Goal: Task Accomplishment & Management: Complete application form

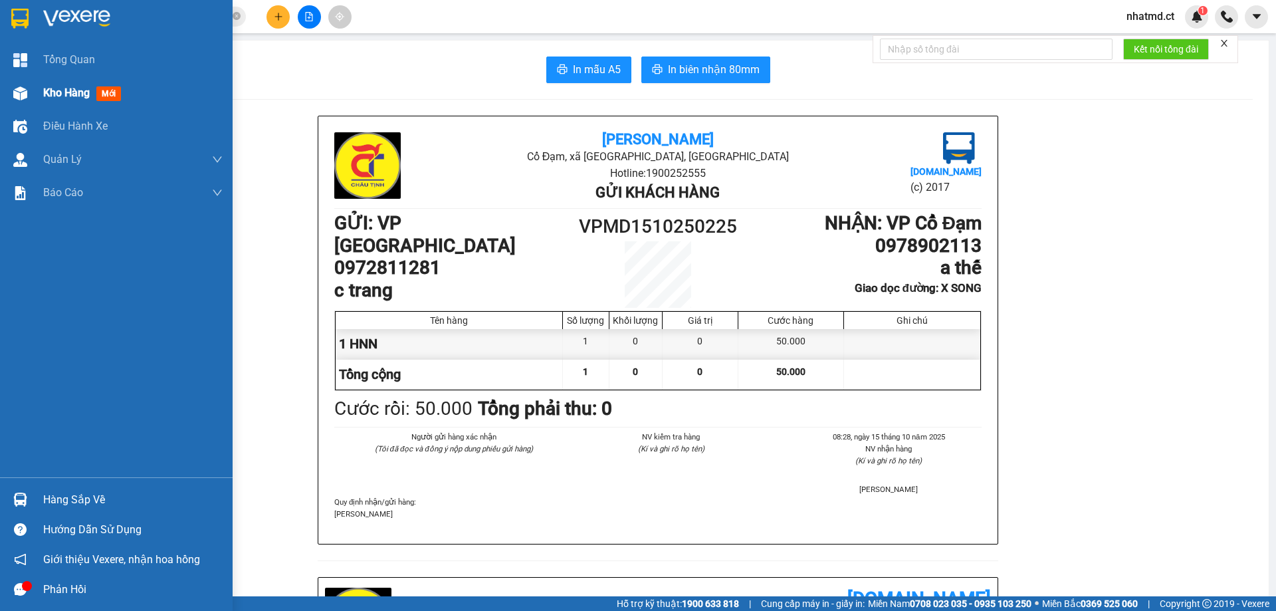
click at [40, 98] on div "Kho hàng mới" at bounding box center [116, 92] width 233 height 33
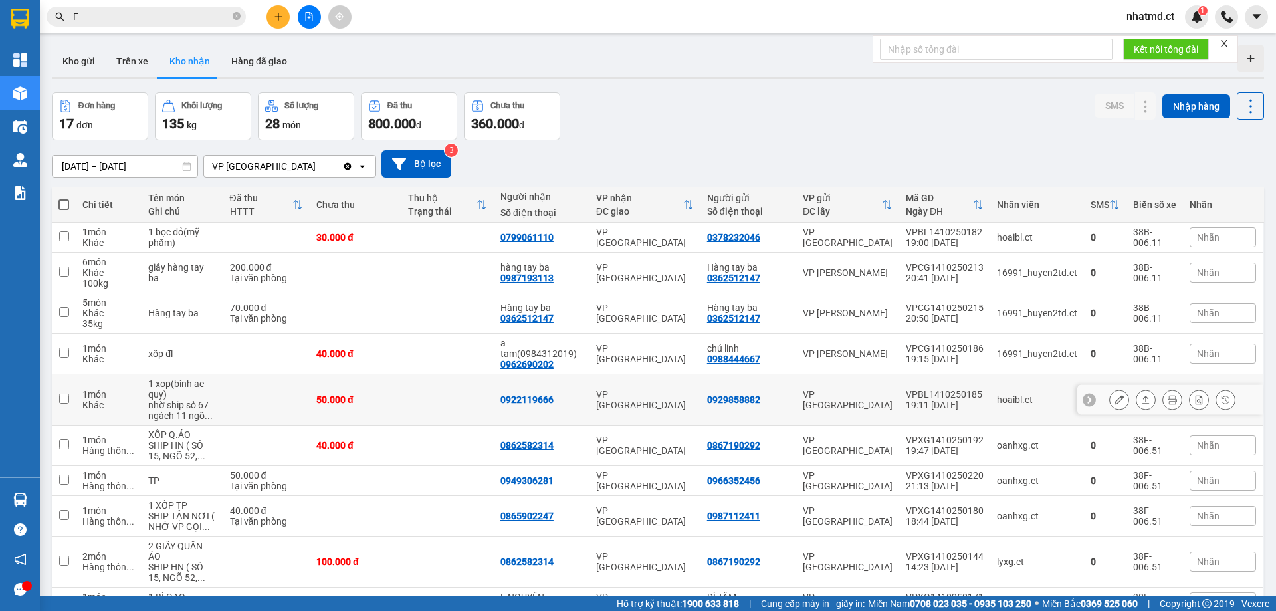
click at [391, 381] on td "50.000 đ" at bounding box center [356, 399] width 92 height 51
checkbox input "true"
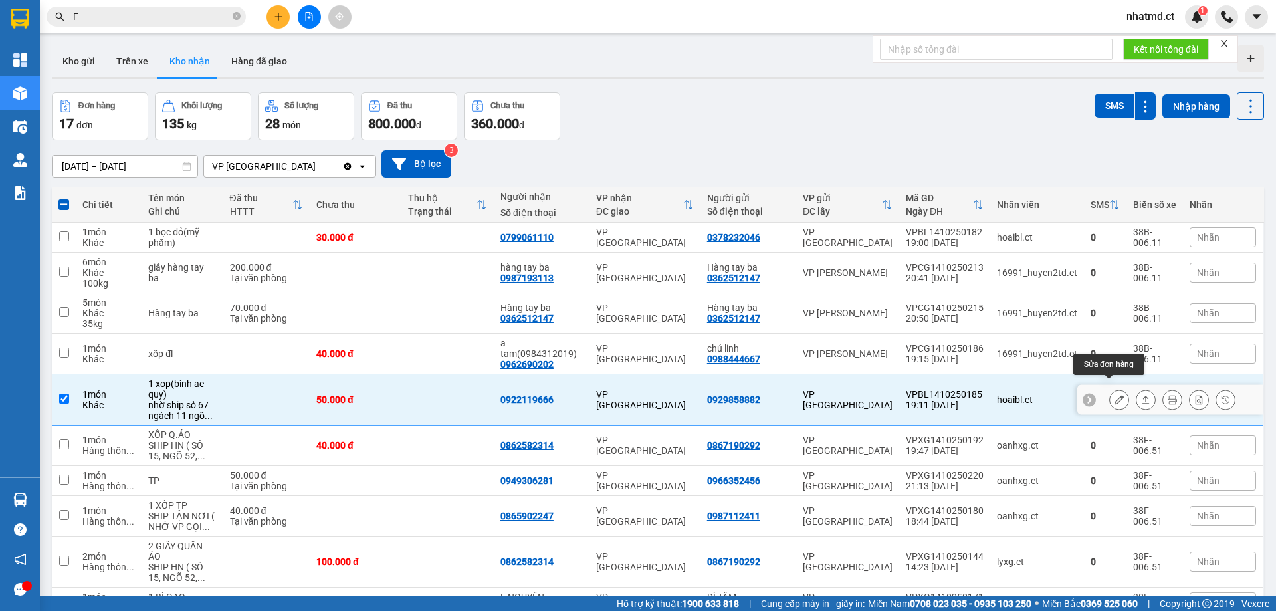
click at [1114, 395] on icon at bounding box center [1118, 399] width 9 height 9
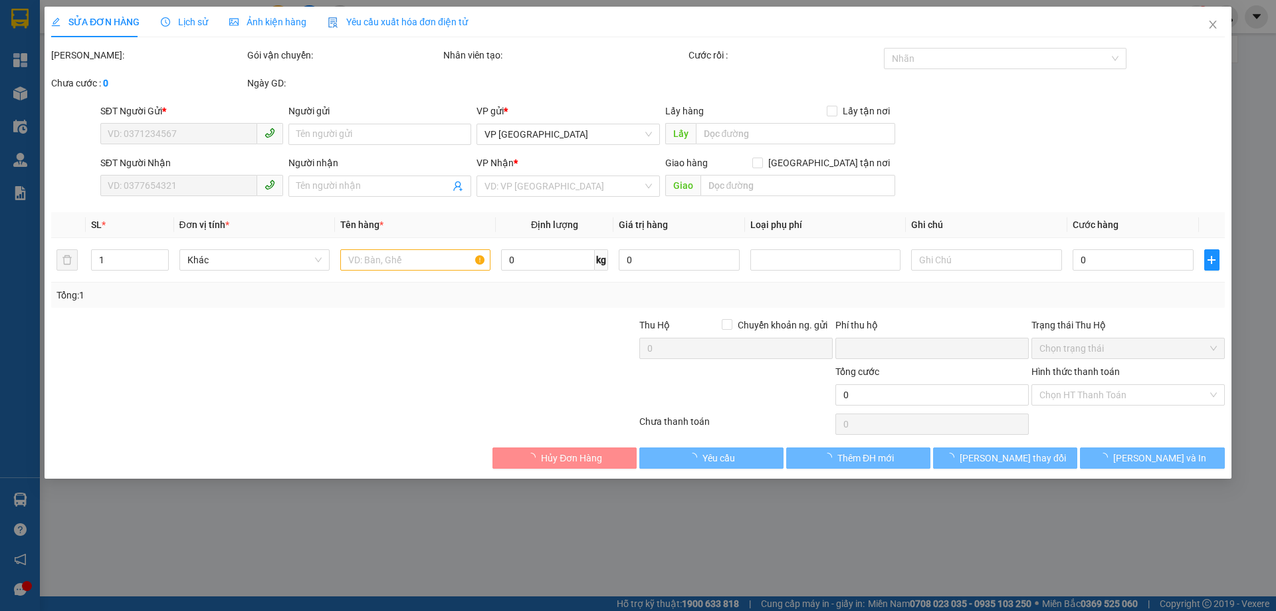
type input "0929858882"
type input "0922119666"
type input "0"
type input "50.000"
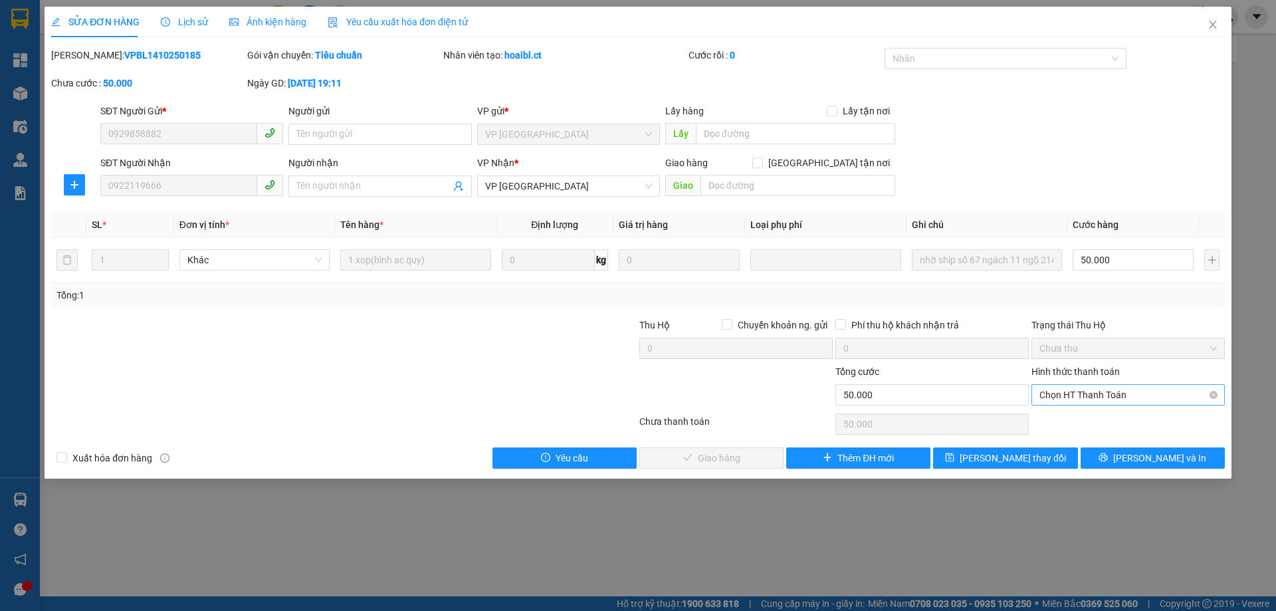
click at [1060, 401] on span "Chọn HT Thanh Toán" at bounding box center [1127, 395] width 177 height 20
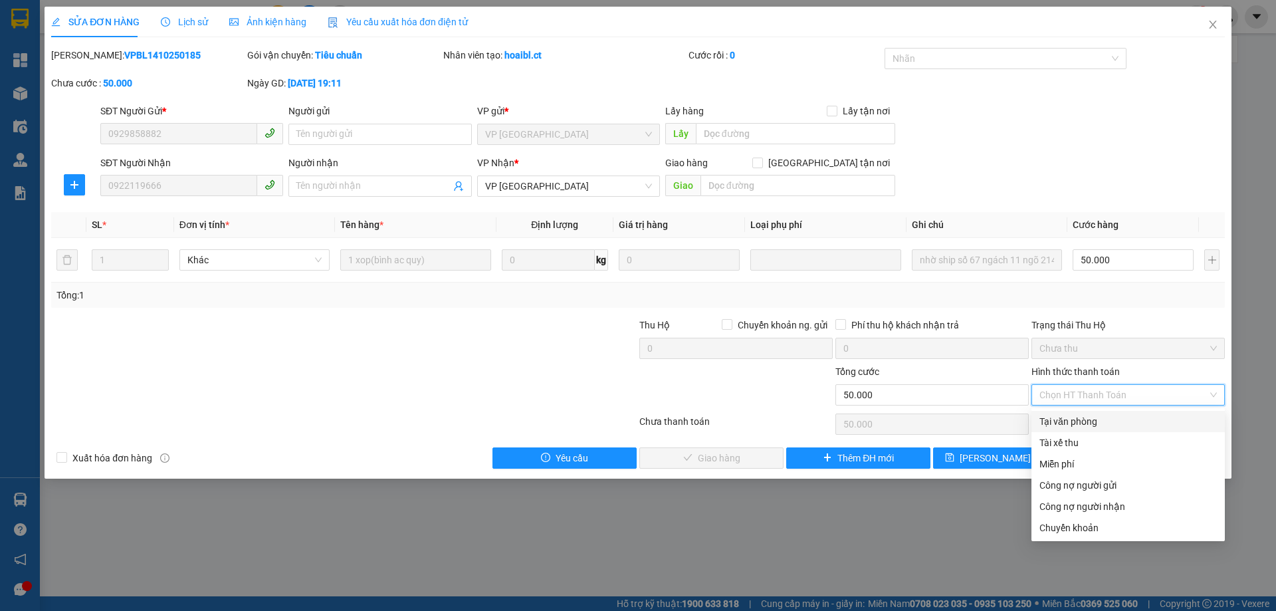
click at [1044, 413] on div "Tại văn phòng" at bounding box center [1127, 421] width 193 height 21
type input "0"
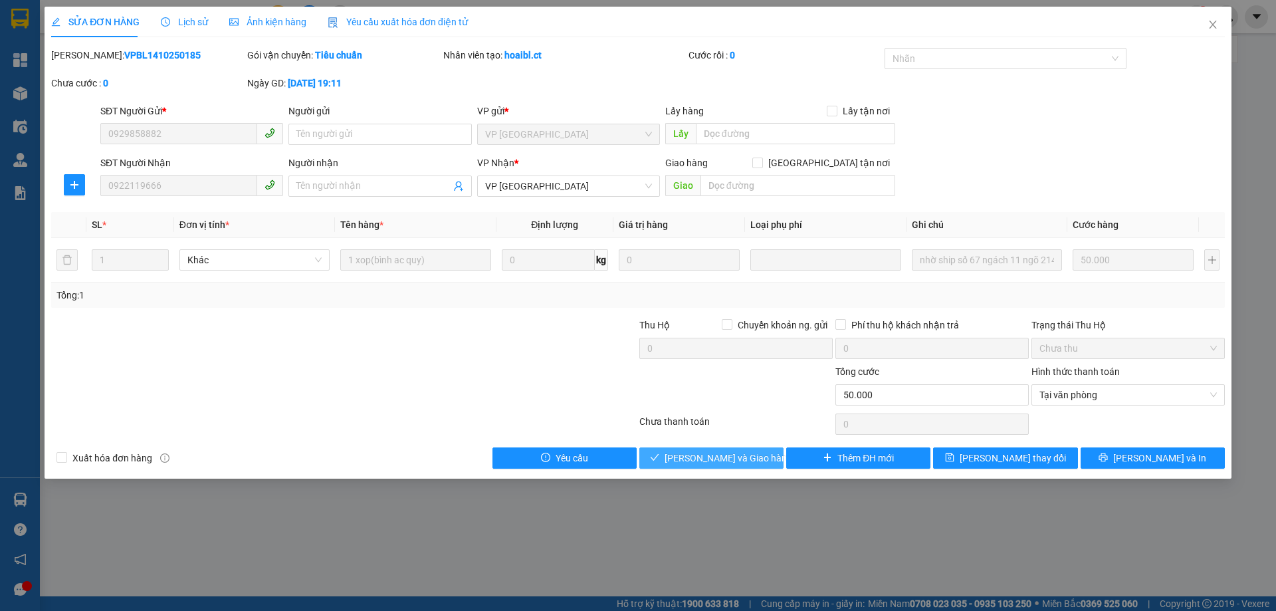
click at [657, 453] on button "[PERSON_NAME] và Giao hàng" at bounding box center [711, 457] width 144 height 21
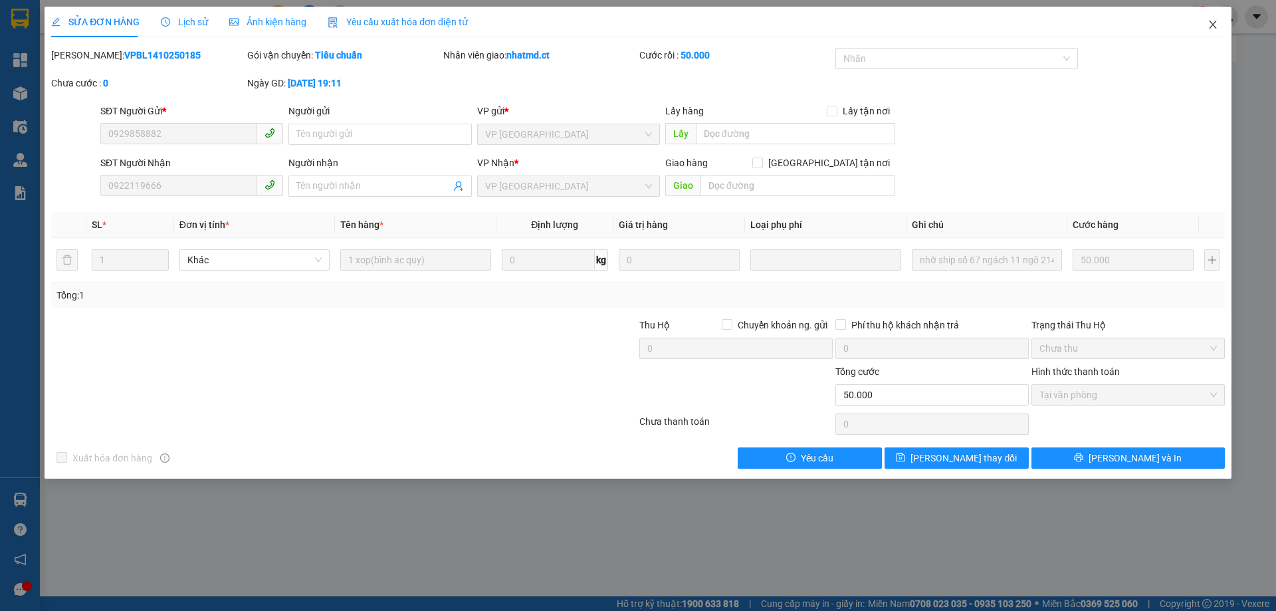
drag, startPoint x: 1222, startPoint y: 23, endPoint x: 1031, endPoint y: 37, distance: 191.2
click at [1221, 24] on span "Close" at bounding box center [1212, 25] width 37 height 37
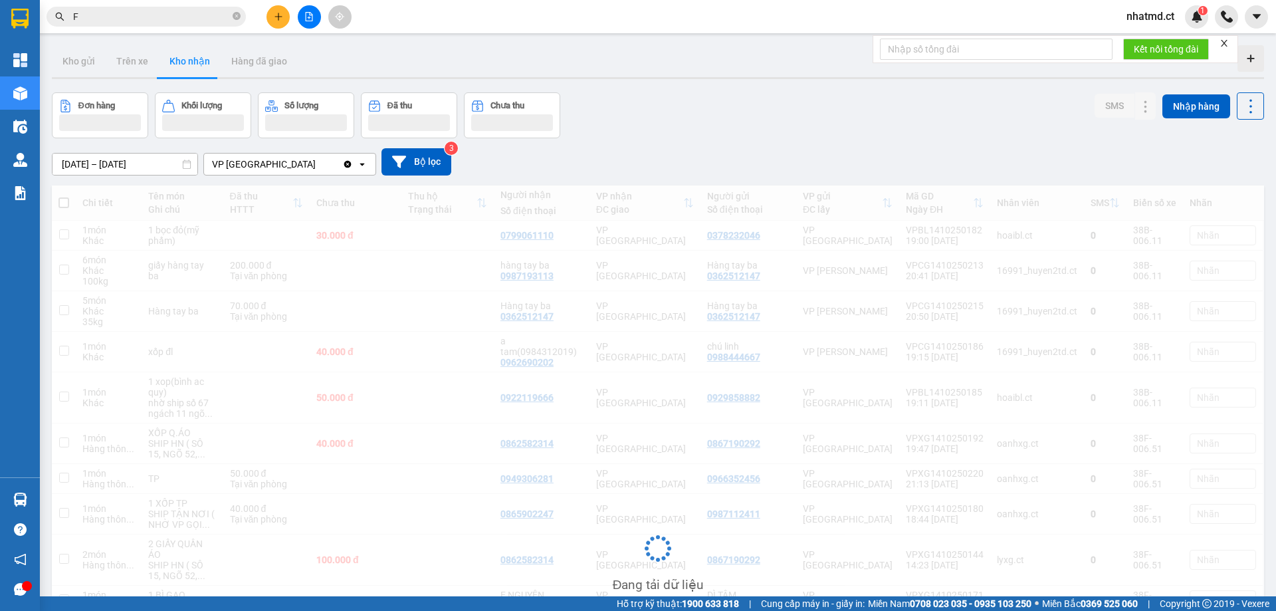
click at [281, 15] on icon "plus" at bounding box center [278, 16] width 9 height 9
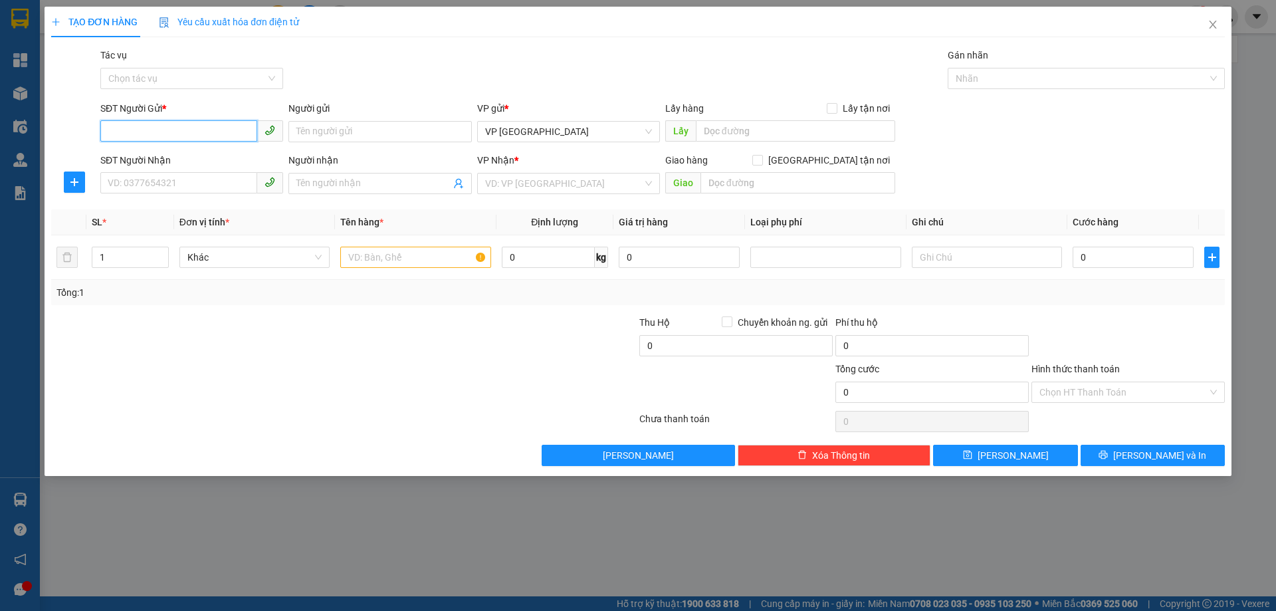
click at [213, 135] on input "SĐT Người Gửi *" at bounding box center [178, 130] width 157 height 21
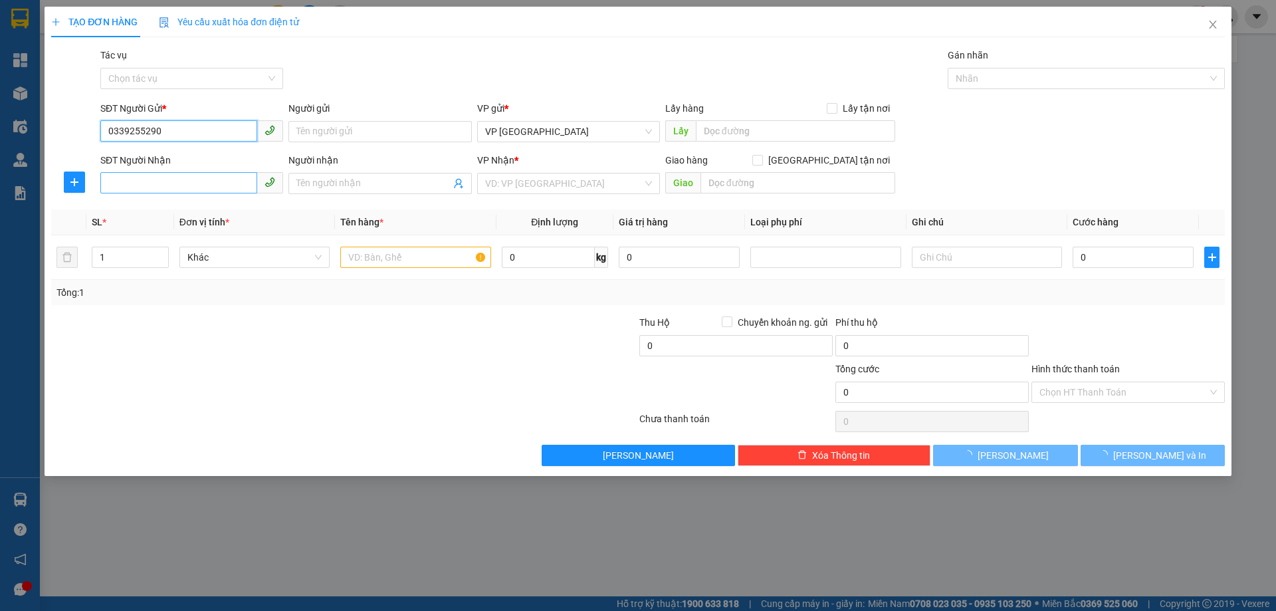
type input "0339255290"
click at [176, 179] on input "SĐT Người Nhận" at bounding box center [178, 182] width 157 height 21
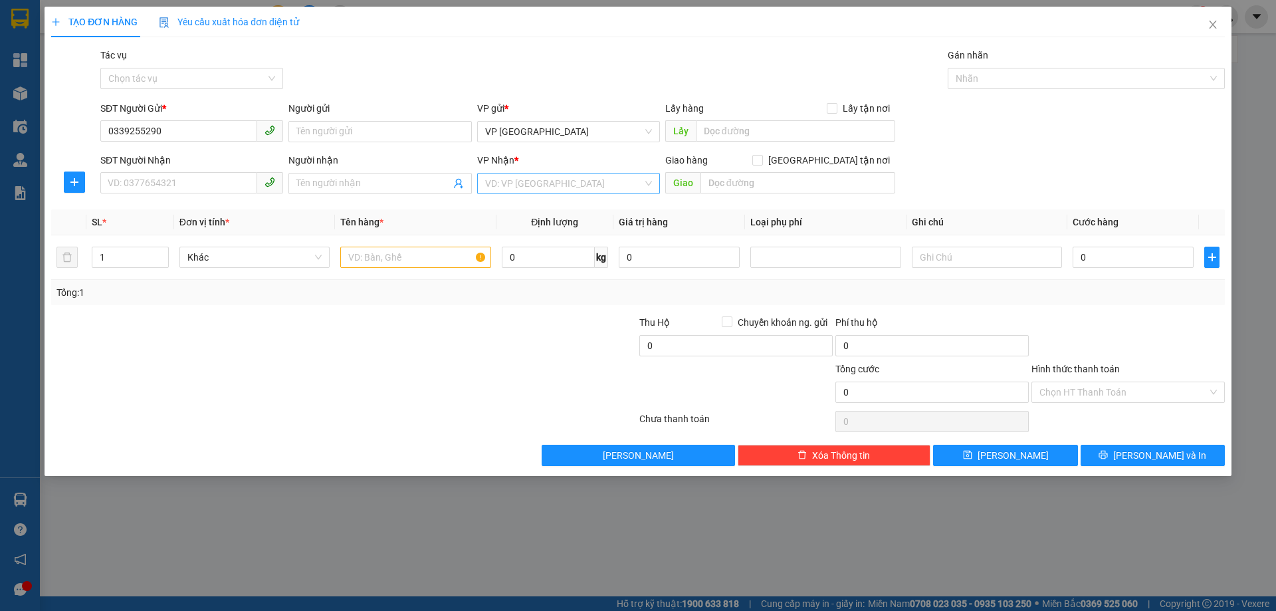
click at [572, 185] on input "search" at bounding box center [563, 183] width 157 height 20
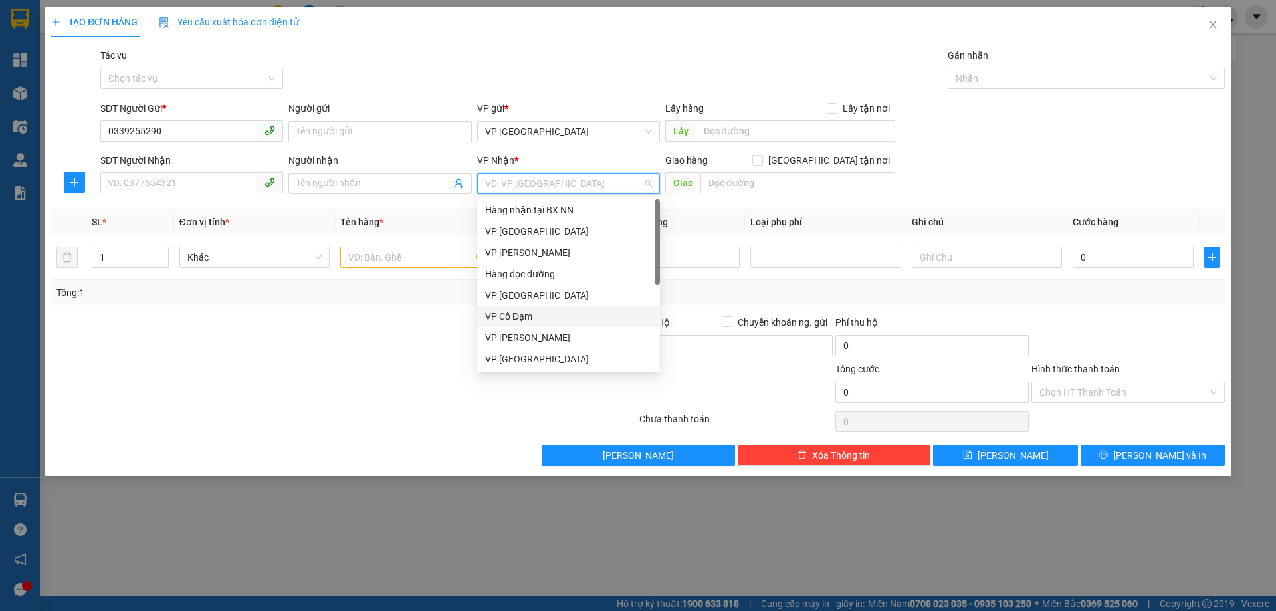
click at [539, 309] on div "VP Cổ Đạm" at bounding box center [568, 316] width 167 height 15
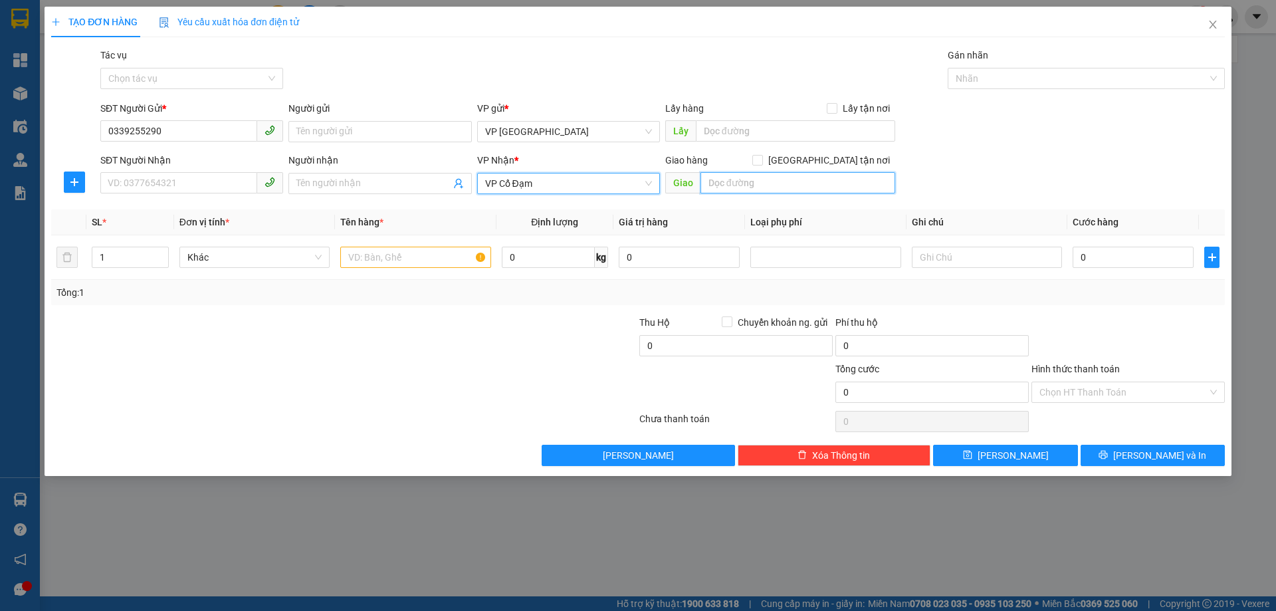
click at [721, 183] on input "text" at bounding box center [797, 182] width 195 height 21
type input "KS HANVET"
click at [422, 260] on input "text" at bounding box center [415, 257] width 150 height 21
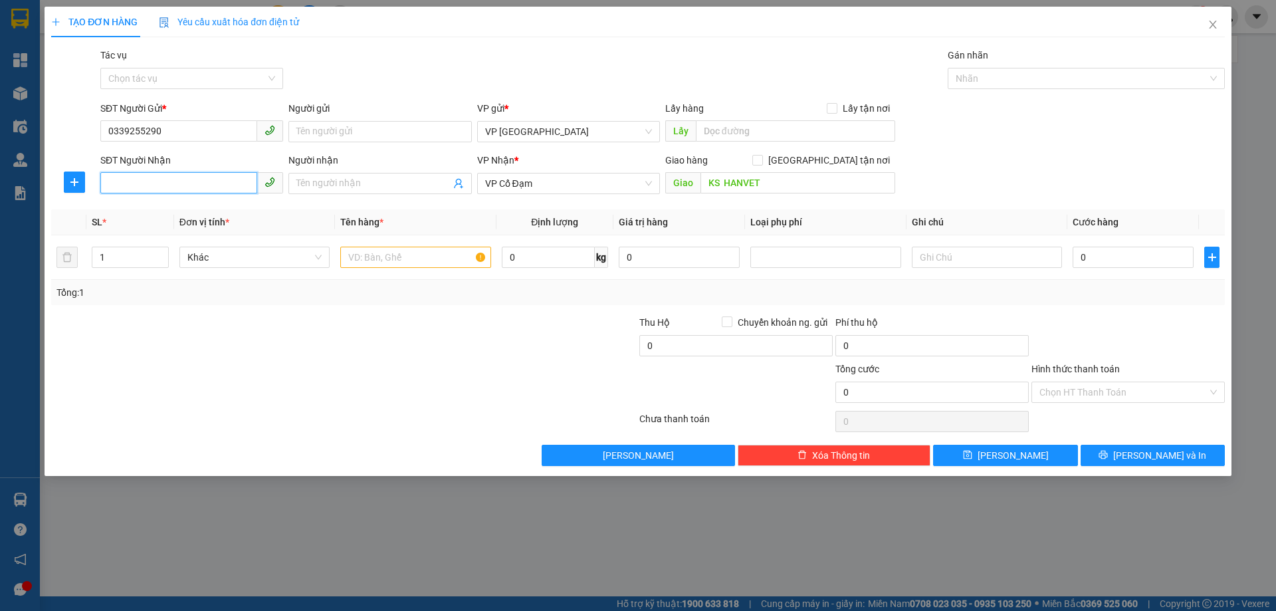
click at [213, 181] on input "SĐT Người Nhận" at bounding box center [178, 182] width 157 height 21
type input "0384291008"
click at [382, 248] on input "text" at bounding box center [415, 257] width 150 height 21
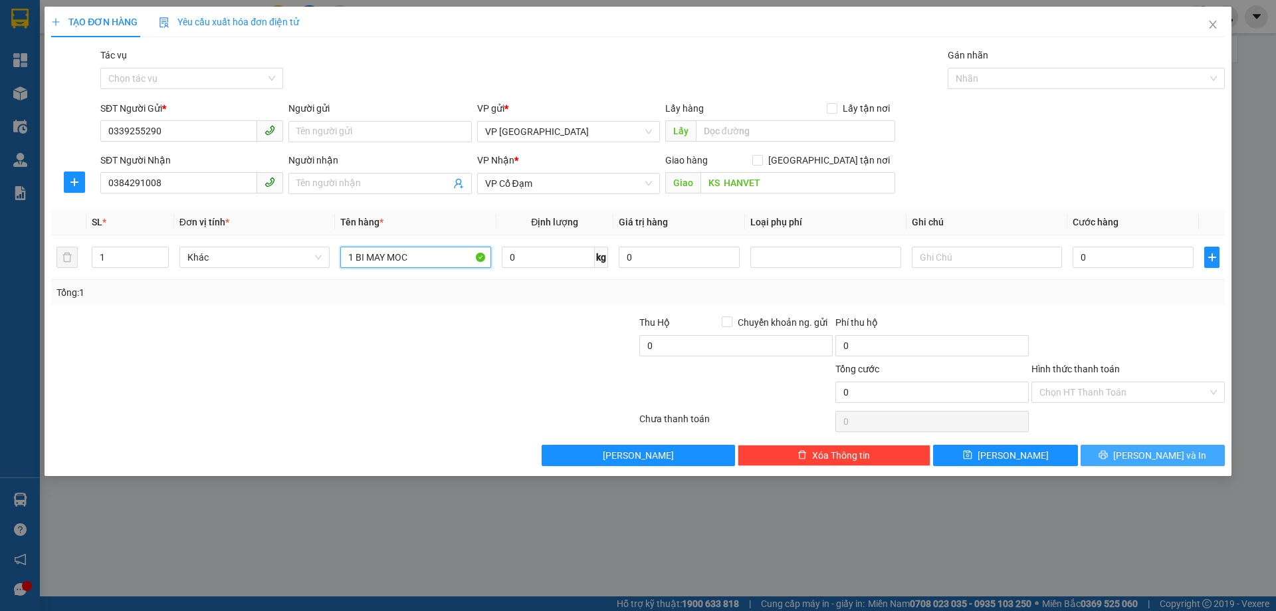
type input "1 BI MAY MOC"
click at [1094, 449] on button "[PERSON_NAME] và In" at bounding box center [1152, 455] width 144 height 21
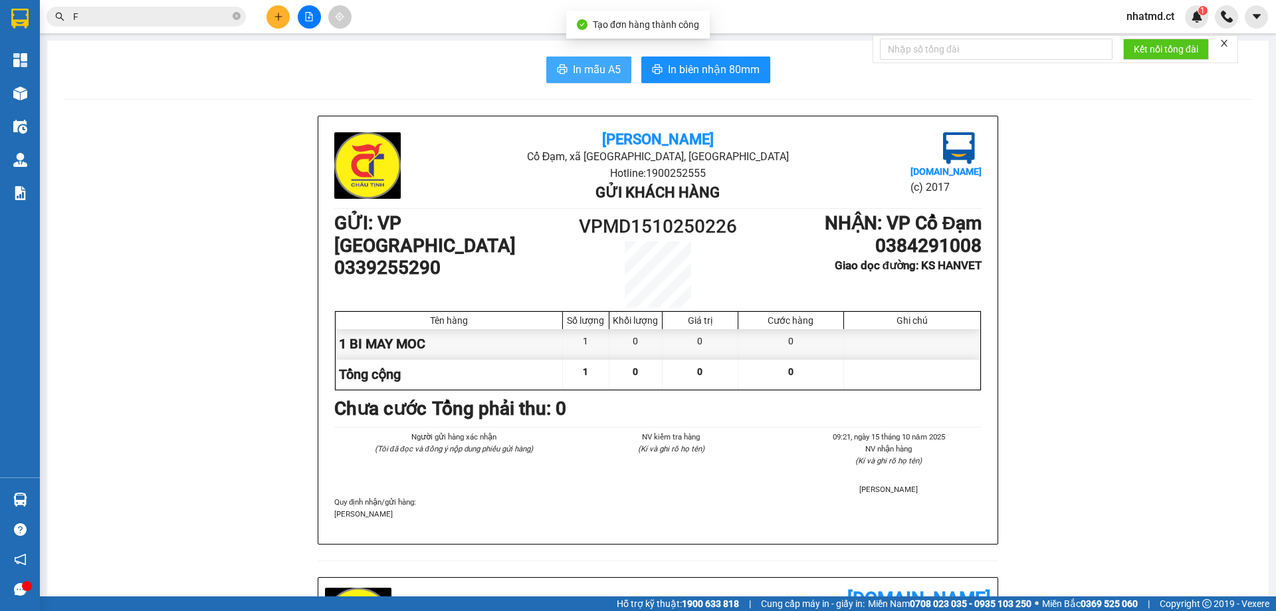
click at [602, 68] on span "In mẫu A5" at bounding box center [597, 69] width 48 height 17
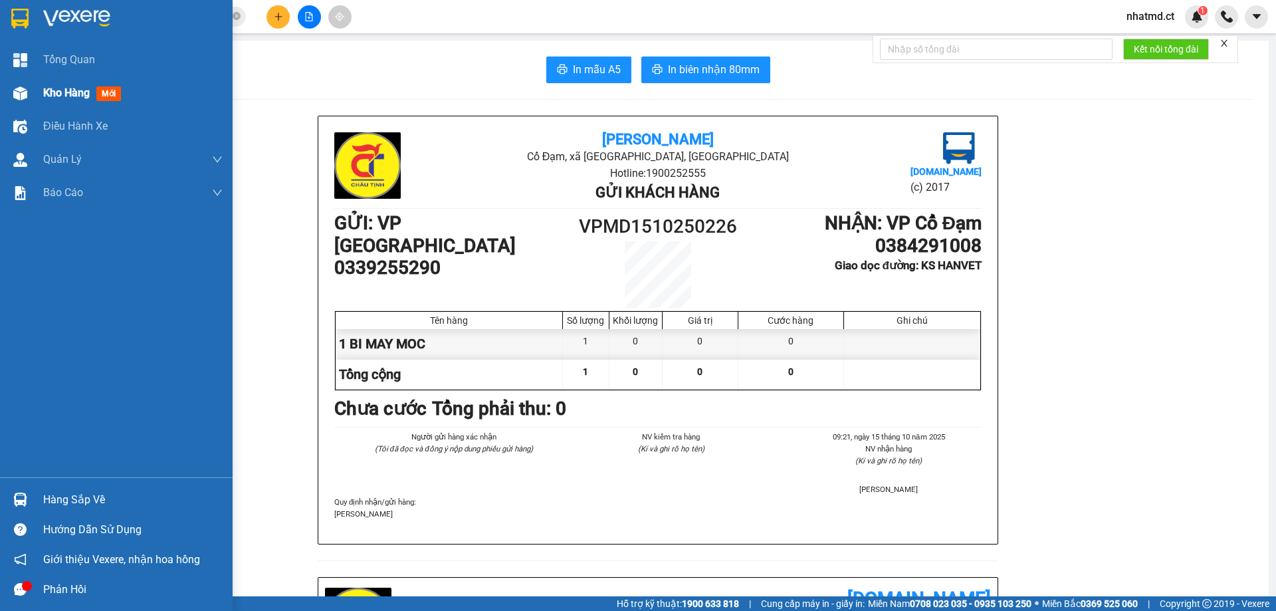
click at [78, 96] on span "Kho hàng" at bounding box center [66, 92] width 47 height 13
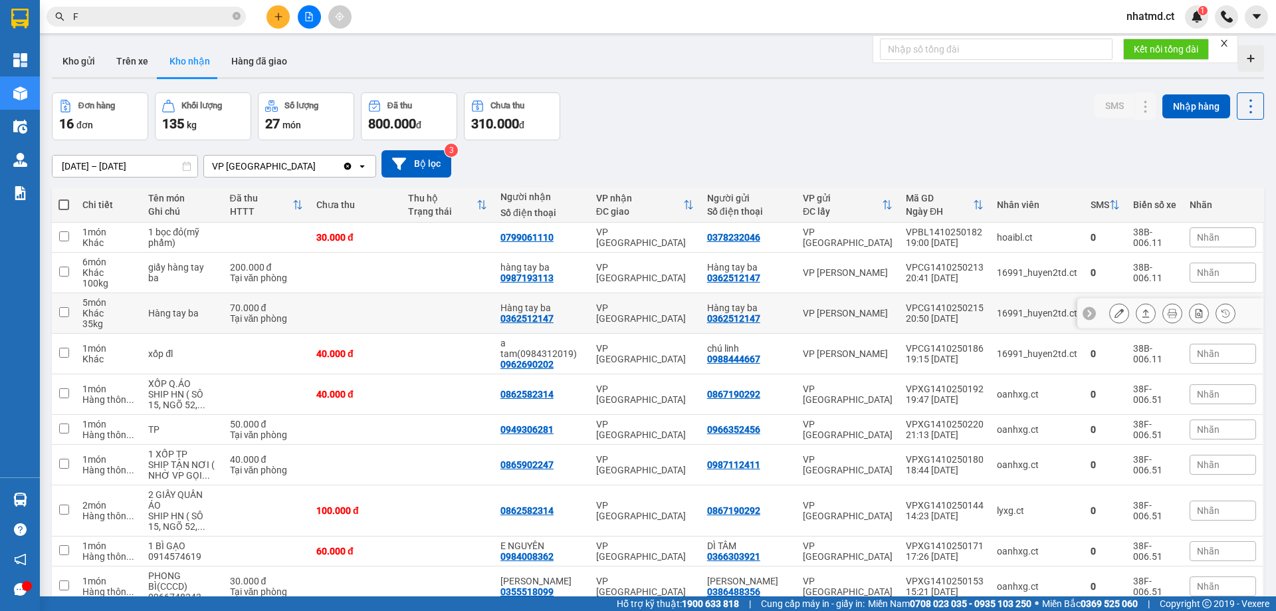
click at [363, 315] on td at bounding box center [356, 313] width 92 height 41
checkbox input "true"
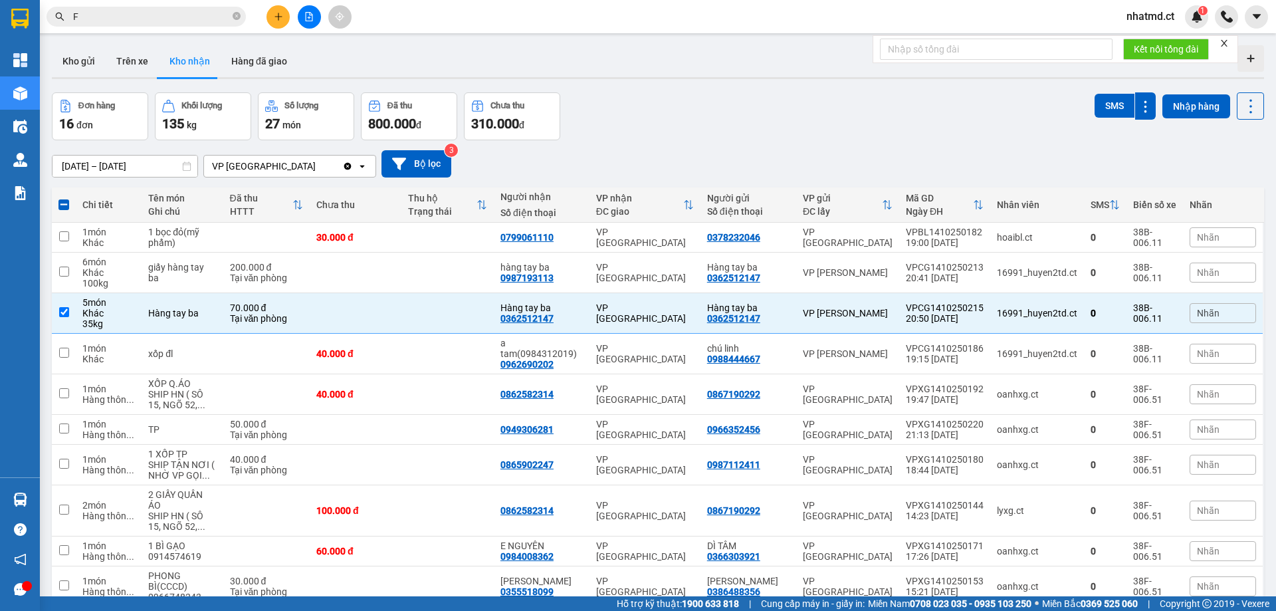
click at [203, 15] on input "F" at bounding box center [151, 16] width 157 height 15
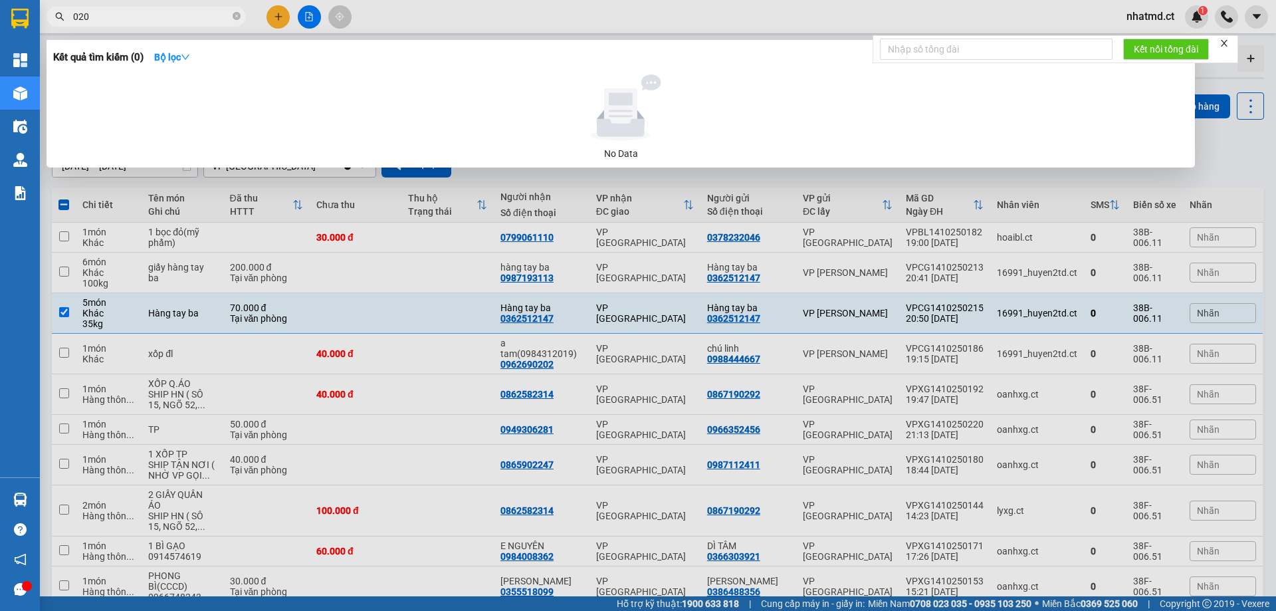
type input "0202"
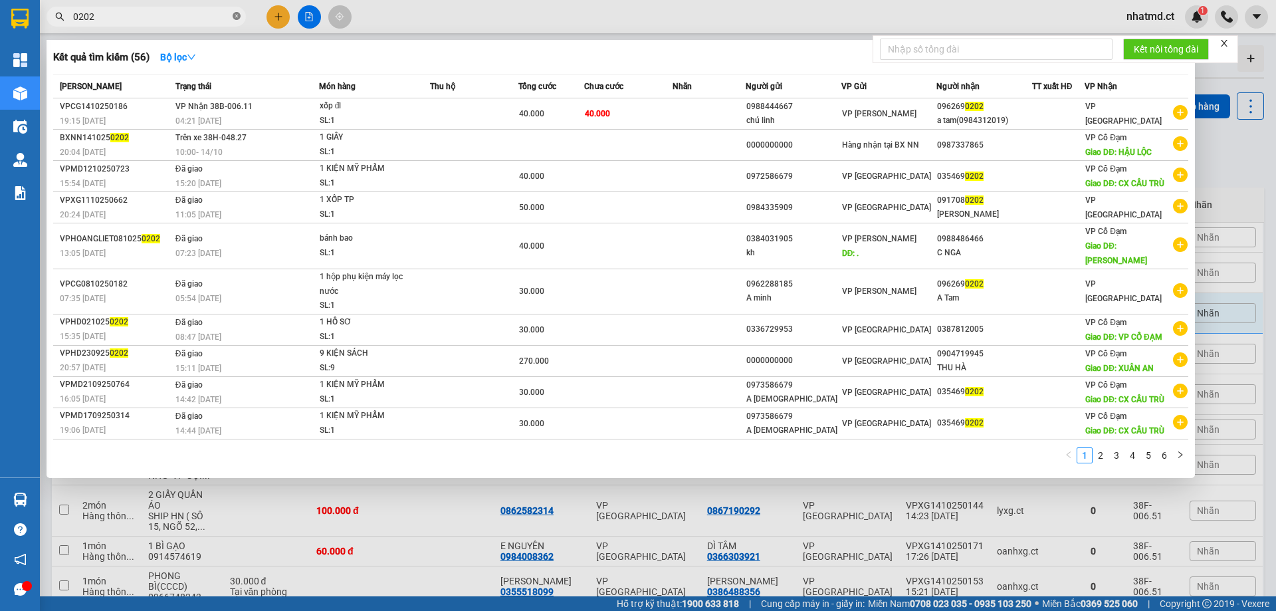
click at [238, 15] on icon "close-circle" at bounding box center [237, 16] width 8 height 8
type input "569"
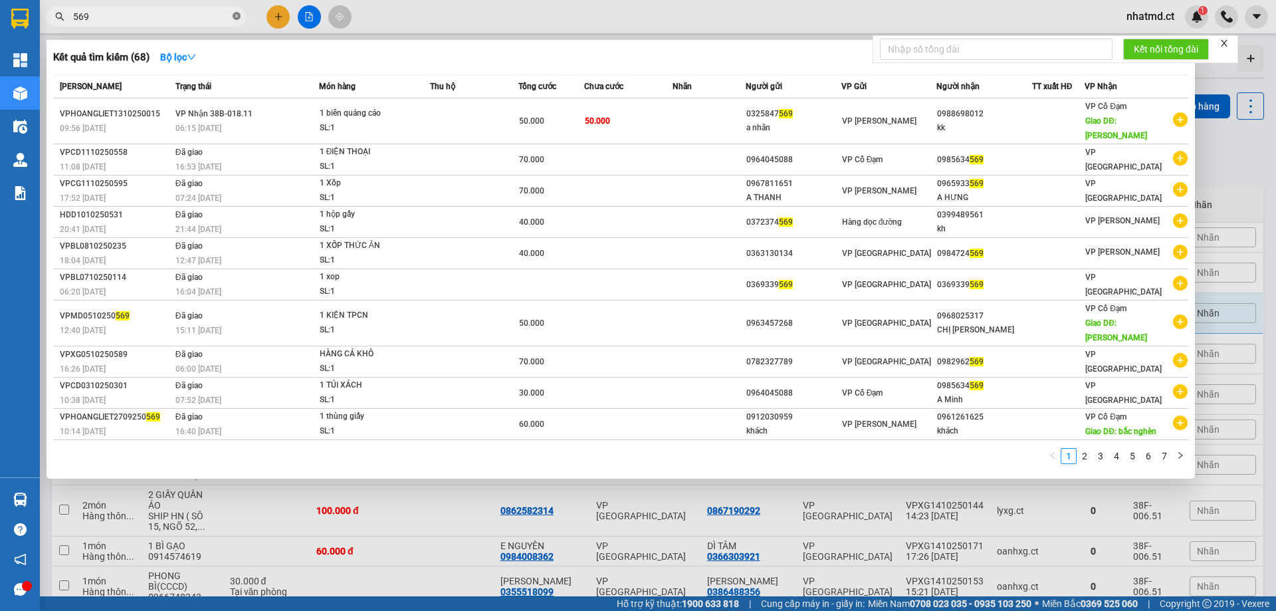
click at [235, 19] on icon "close-circle" at bounding box center [237, 16] width 8 height 8
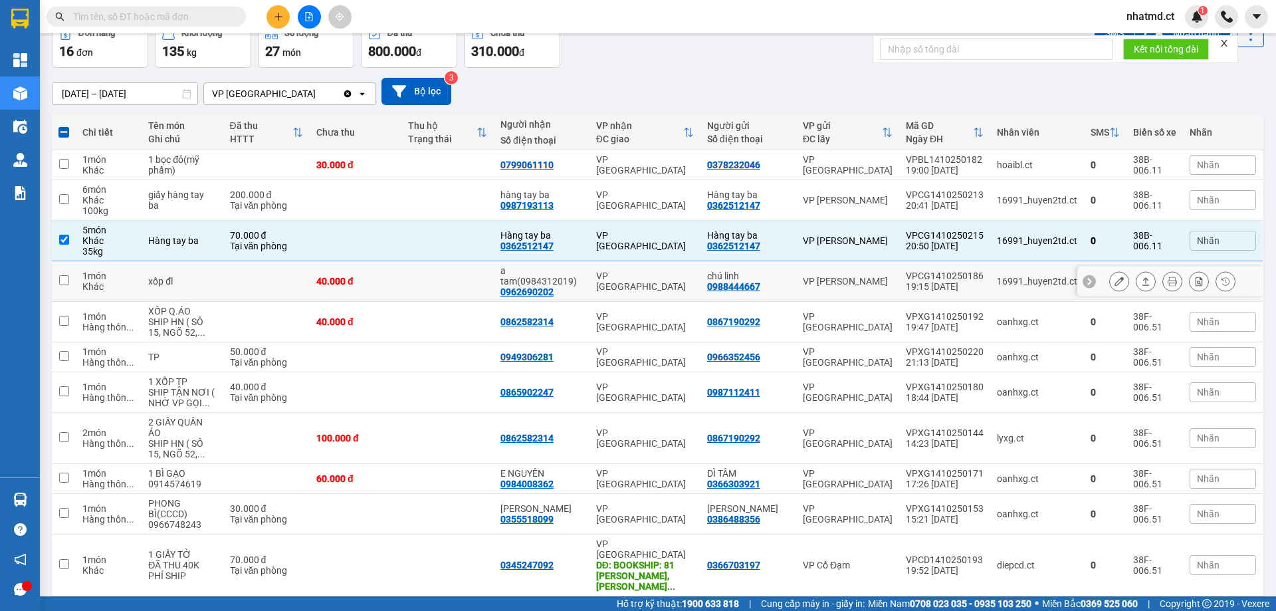
scroll to position [133, 0]
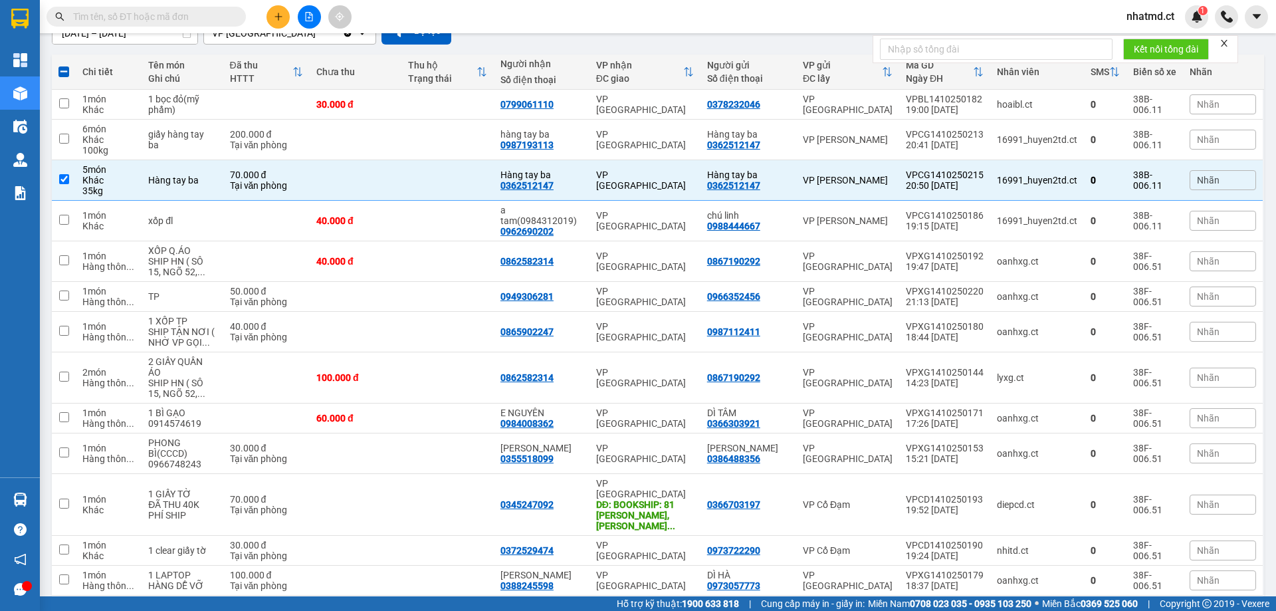
click at [271, 21] on button at bounding box center [277, 16] width 23 height 23
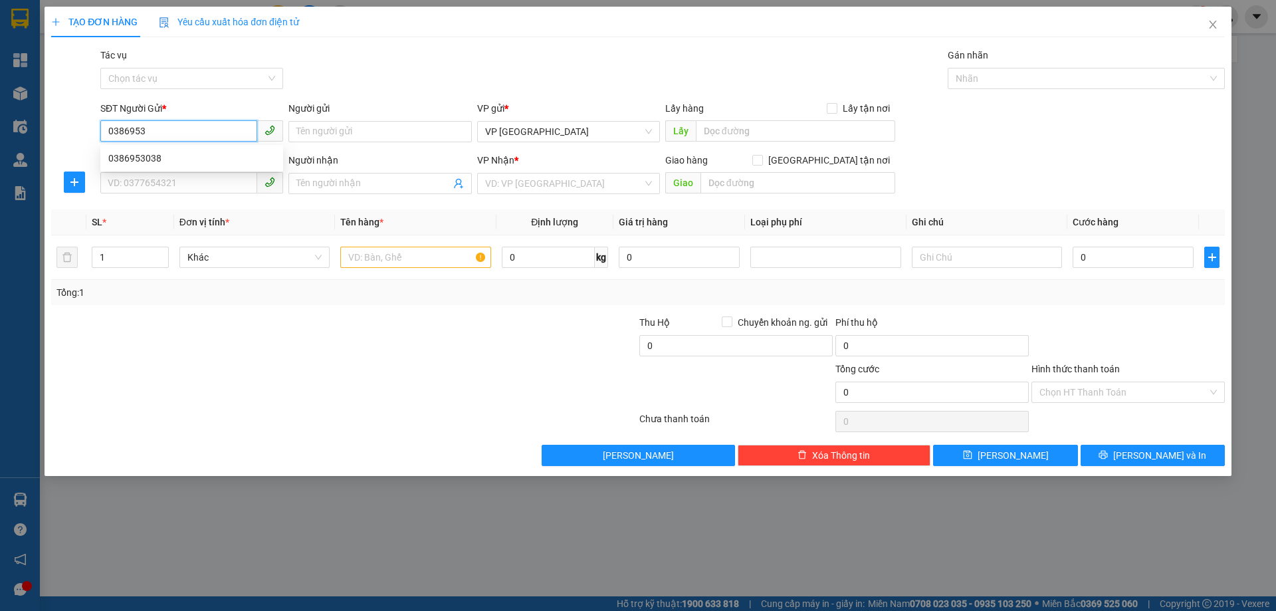
click at [174, 150] on div "0386953038" at bounding box center [191, 158] width 183 height 21
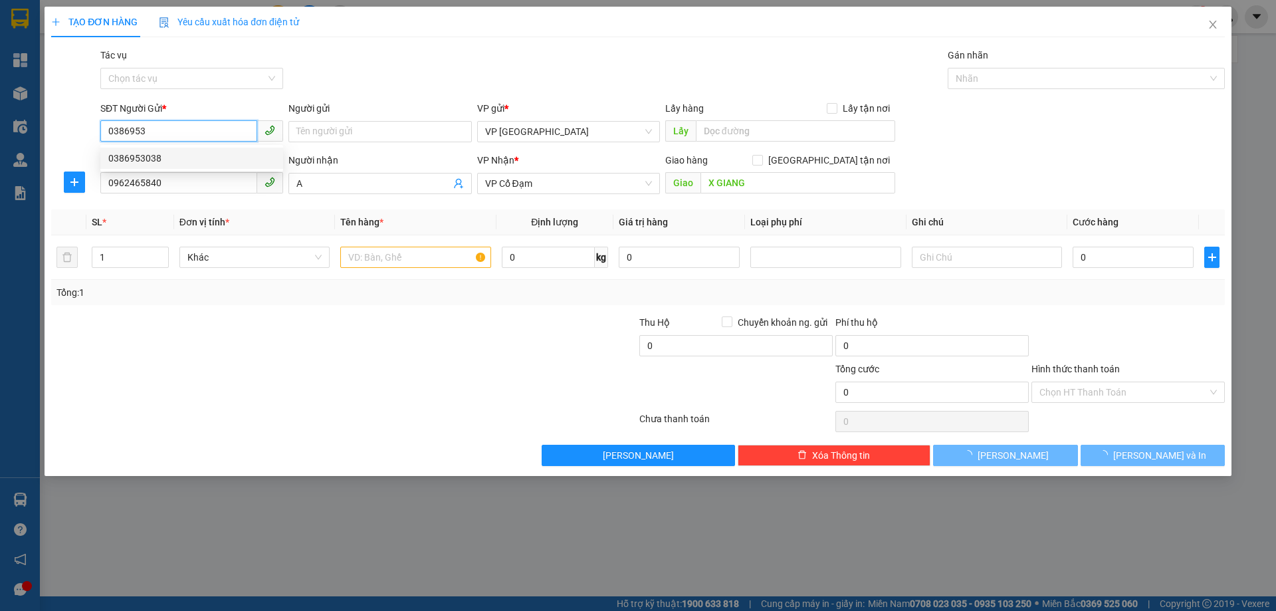
type input "0386953038"
type input "0962465840"
type input "A"
type input "X GIANG"
type input "120.000"
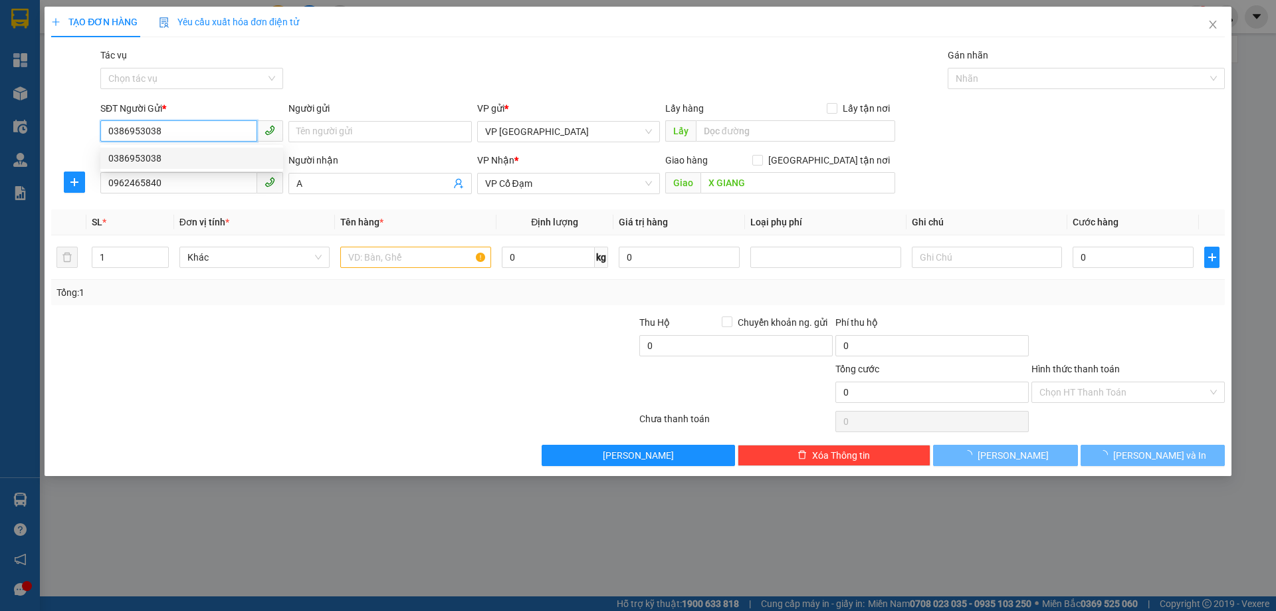
type input "120.000"
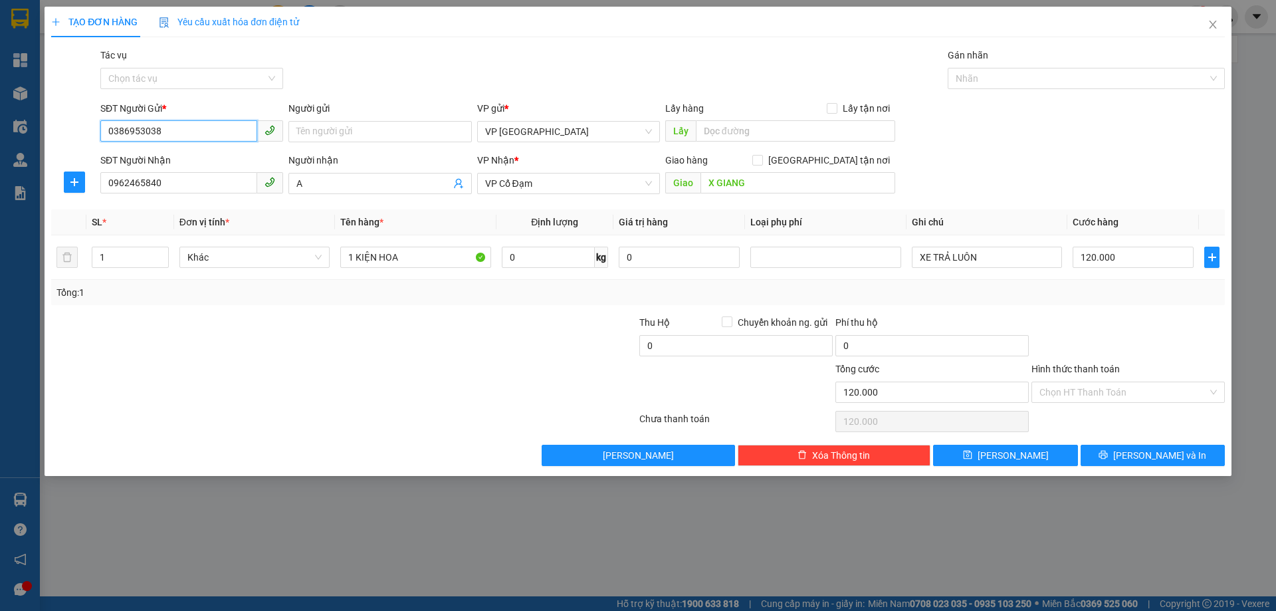
click at [173, 133] on input "0386953038" at bounding box center [178, 130] width 157 height 21
type input "0386953038"
click at [179, 188] on input "0962465840" at bounding box center [178, 182] width 157 height 21
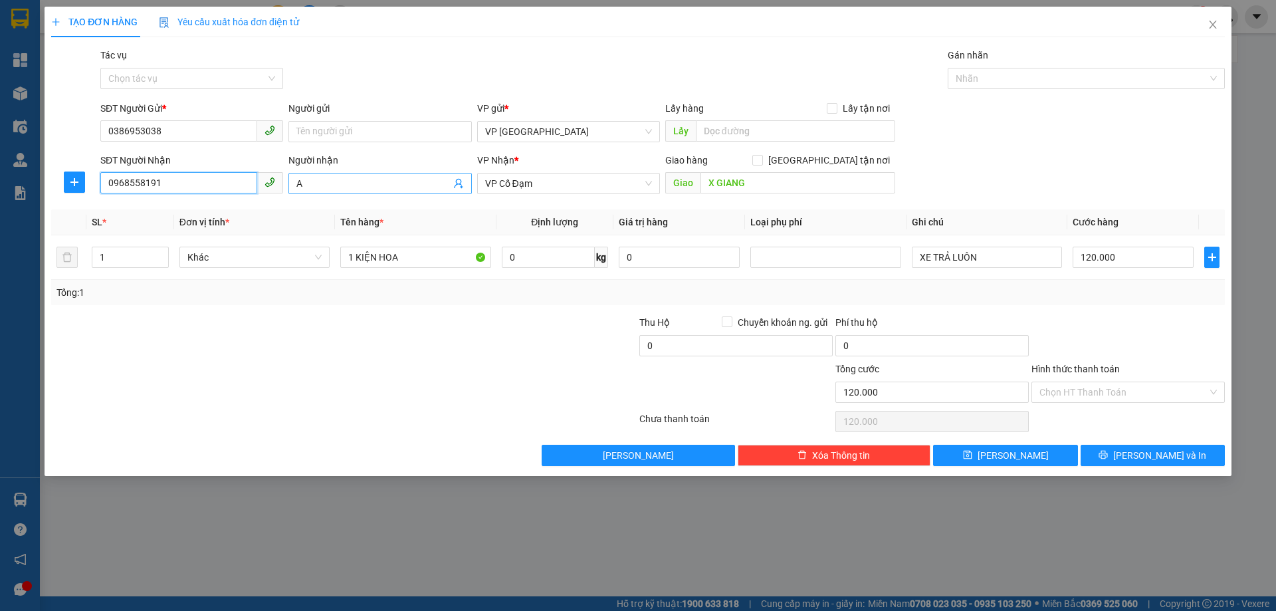
type input "0968558191"
click at [330, 187] on input "A" at bounding box center [372, 183] width 153 height 15
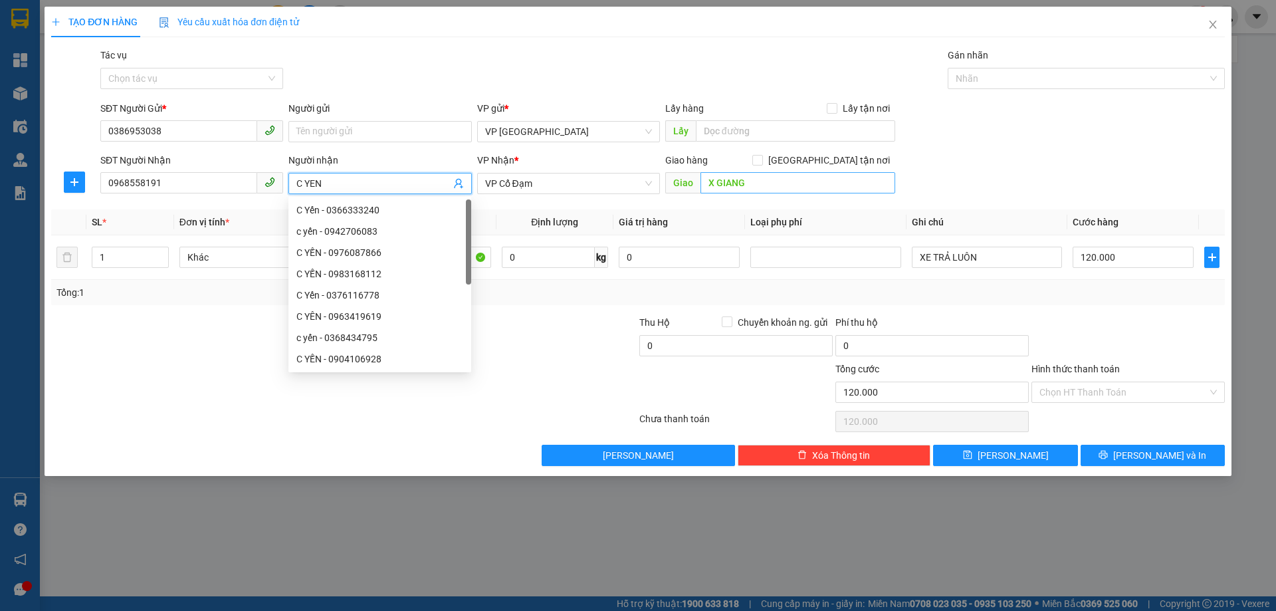
type input "C YEN"
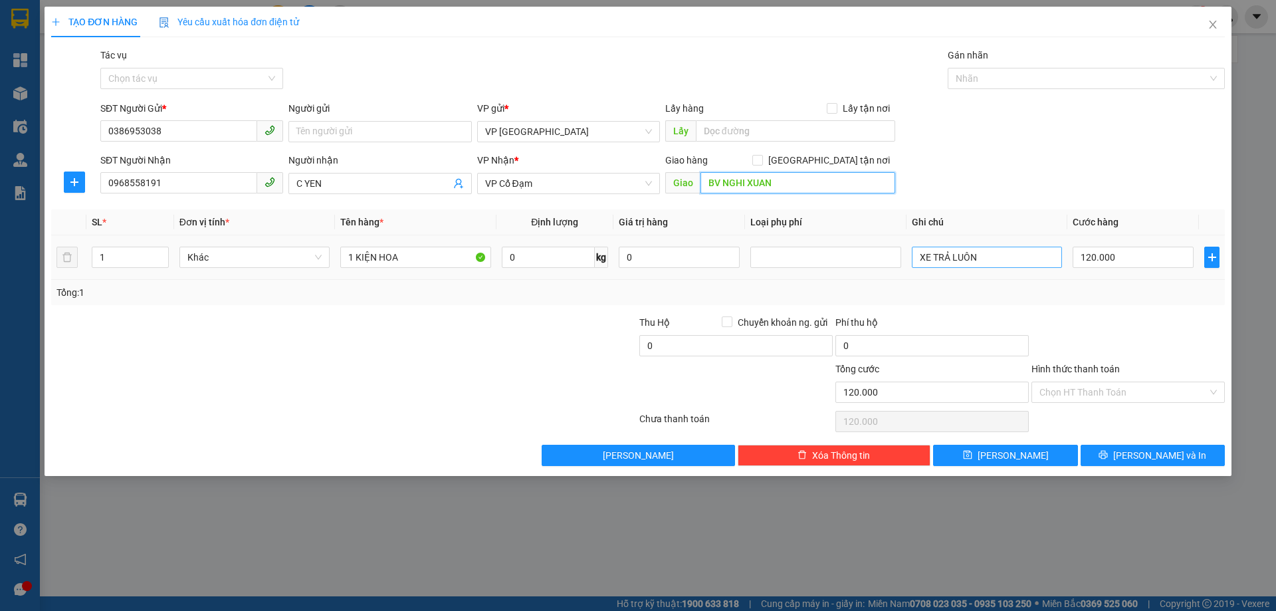
type input "BV NGHI XUAN"
click at [1023, 257] on input "XE TRẢ LUÔN" at bounding box center [987, 257] width 150 height 21
click at [1122, 264] on input "120.000" at bounding box center [1132, 257] width 121 height 21
type input "0"
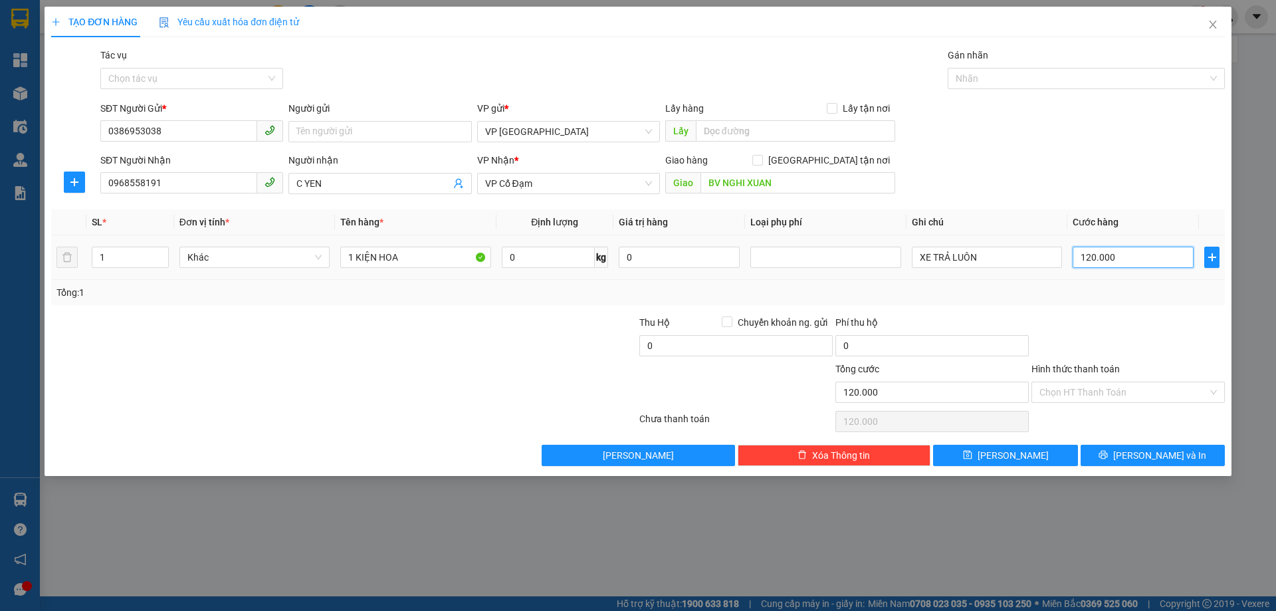
type input "0"
click at [1135, 312] on div "Transit Pickup Surcharge Ids Transit Deliver Surcharge Ids Transit Deliver Surc…" at bounding box center [637, 257] width 1173 height 418
click at [1157, 452] on span "[PERSON_NAME] và In" at bounding box center [1159, 455] width 93 height 15
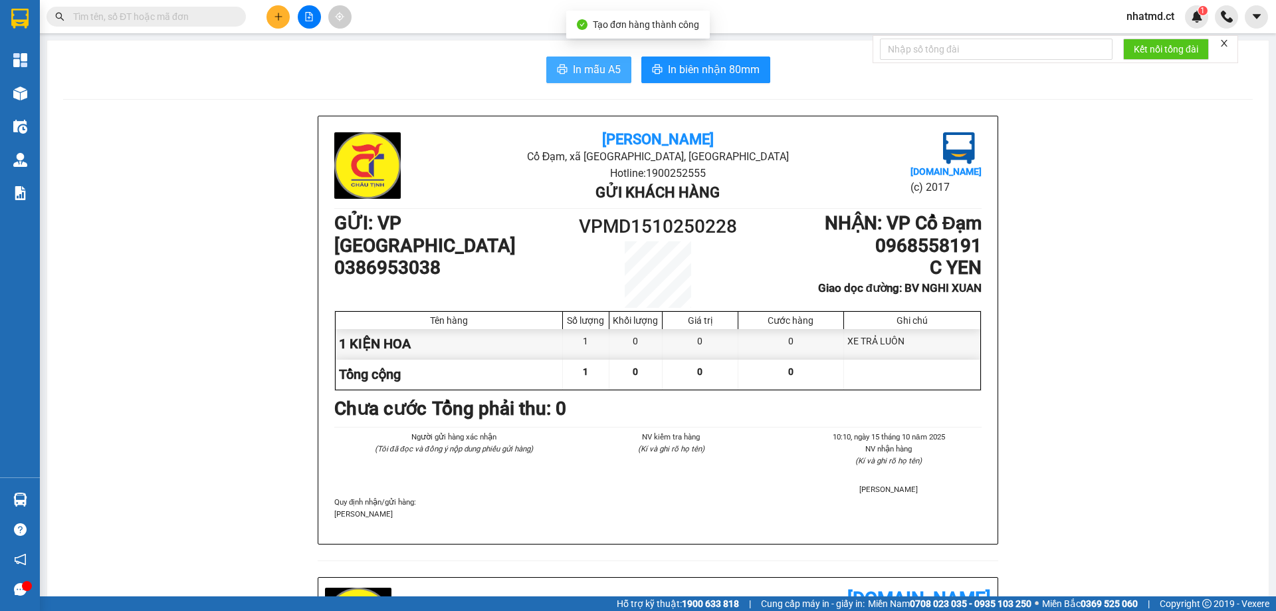
click at [577, 69] on span "In mẫu A5" at bounding box center [597, 69] width 48 height 17
click at [274, 17] on icon "plus" at bounding box center [278, 16] width 9 height 9
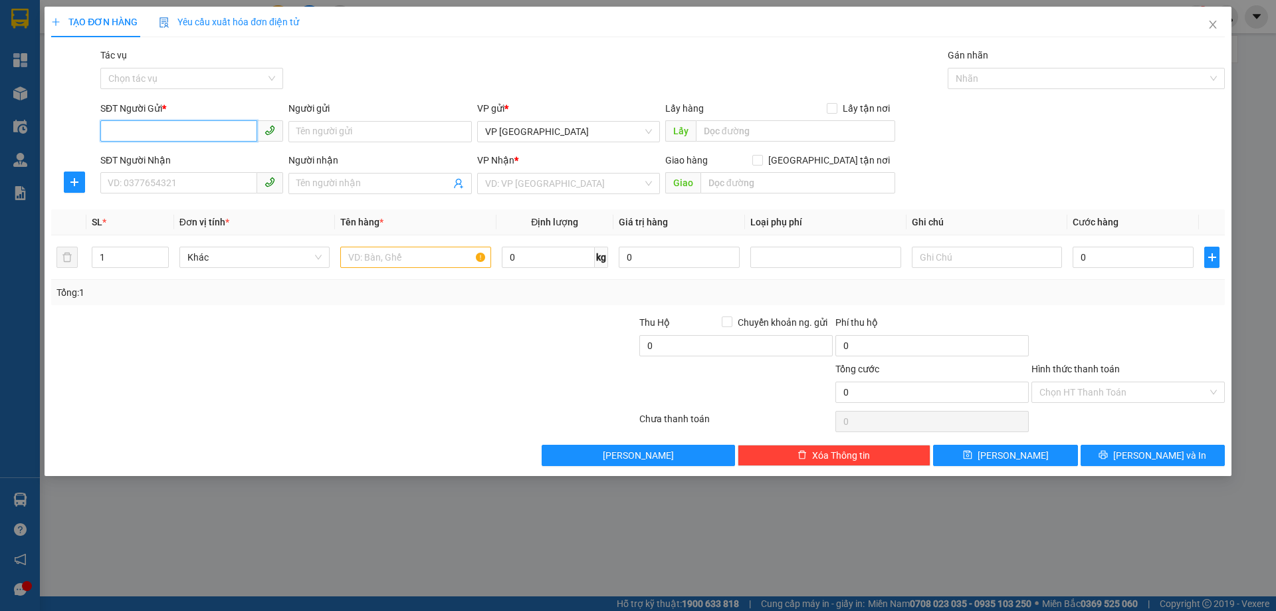
click at [203, 127] on input "SĐT Người Gửi *" at bounding box center [178, 130] width 157 height 21
paste input "0386953038"
type input "0386953038"
click at [213, 181] on input "SĐT Người Nhận" at bounding box center [178, 182] width 157 height 21
type input "0984014163"
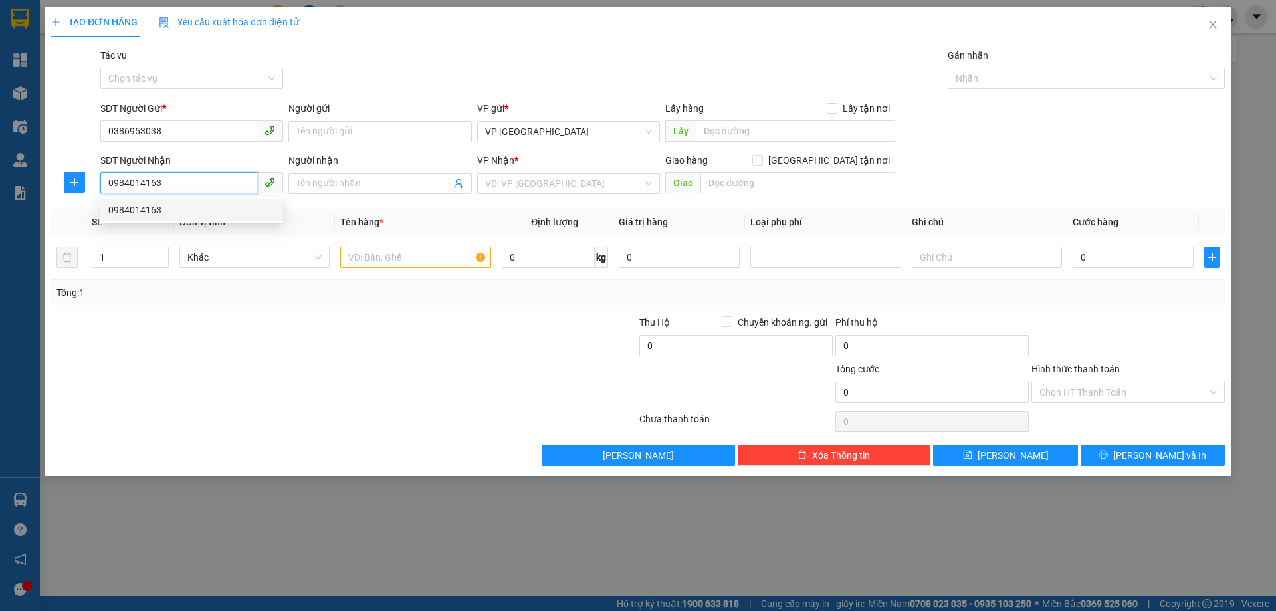
click at [211, 207] on div "0984014163" at bounding box center [191, 210] width 167 height 15
type input "CX X GIANG"
type input "40.000"
type input "0984014163"
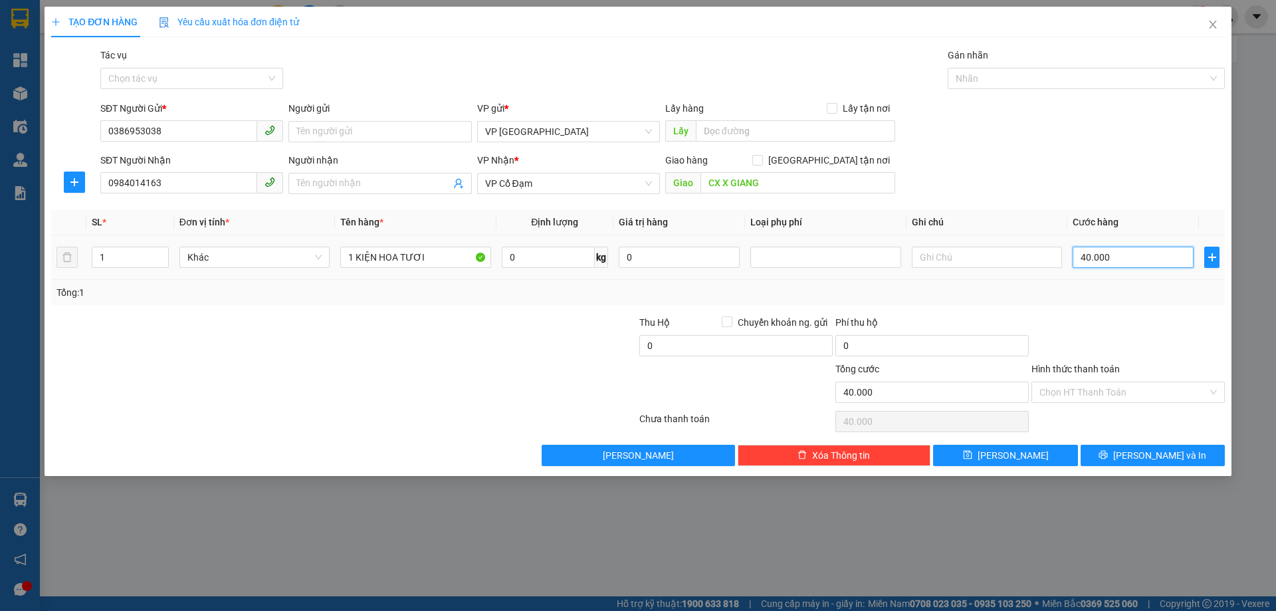
click at [1124, 258] on input "40.000" at bounding box center [1132, 257] width 121 height 21
type input "0"
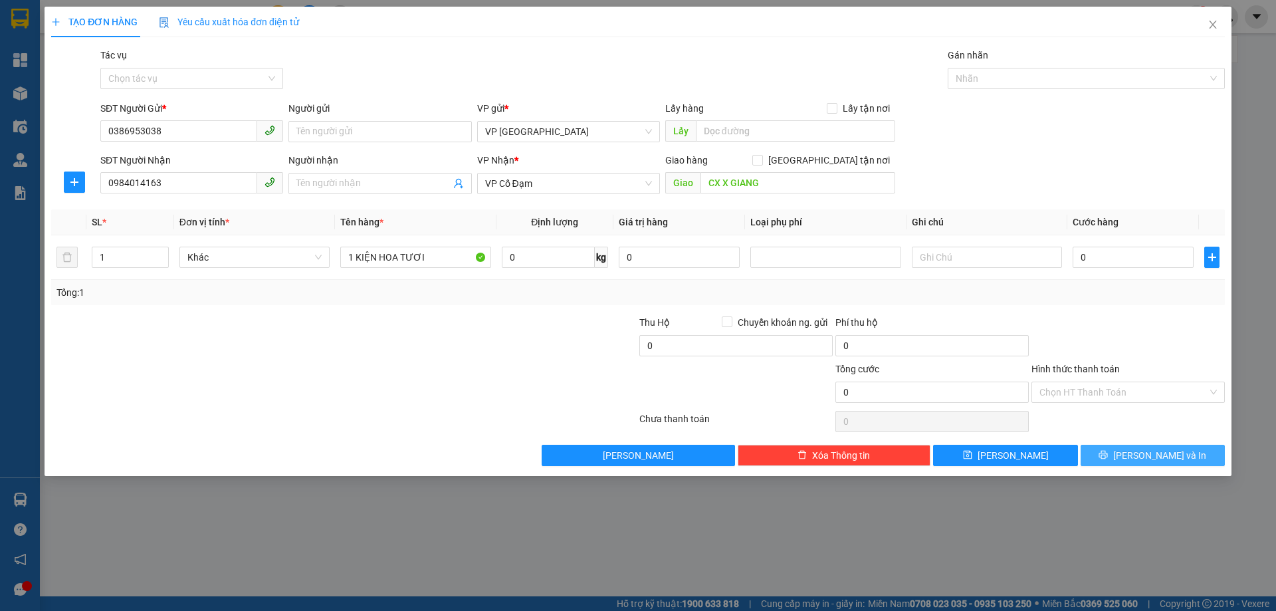
click at [1172, 462] on span "[PERSON_NAME] và In" at bounding box center [1159, 455] width 93 height 15
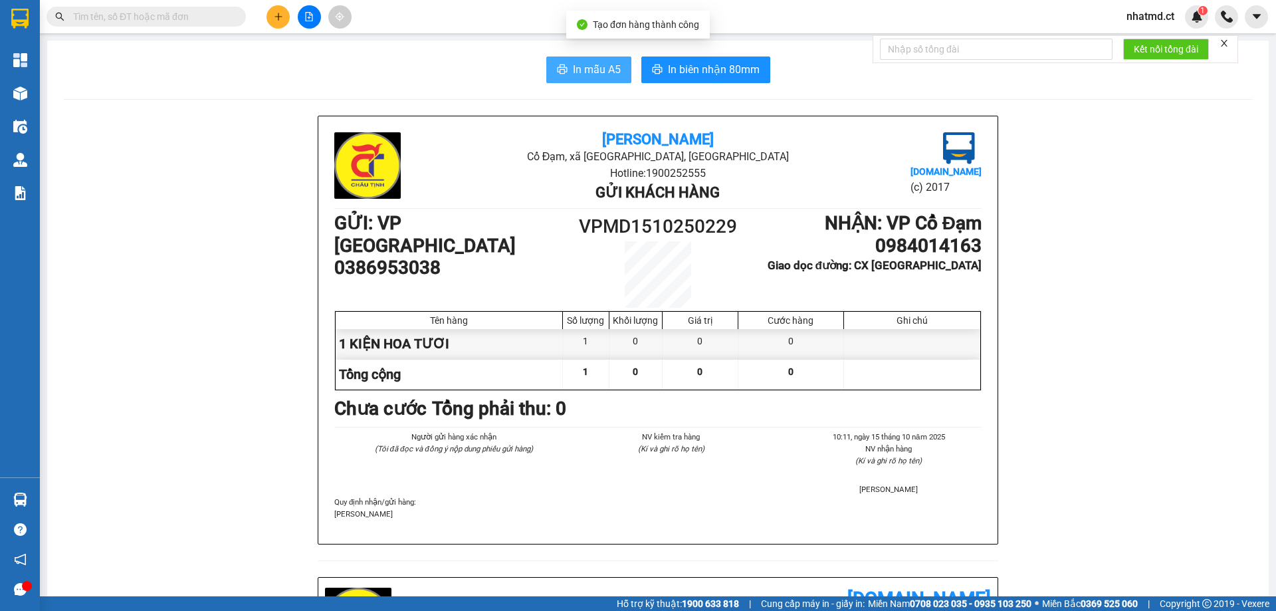
click at [551, 74] on button "In mẫu A5" at bounding box center [588, 69] width 85 height 27
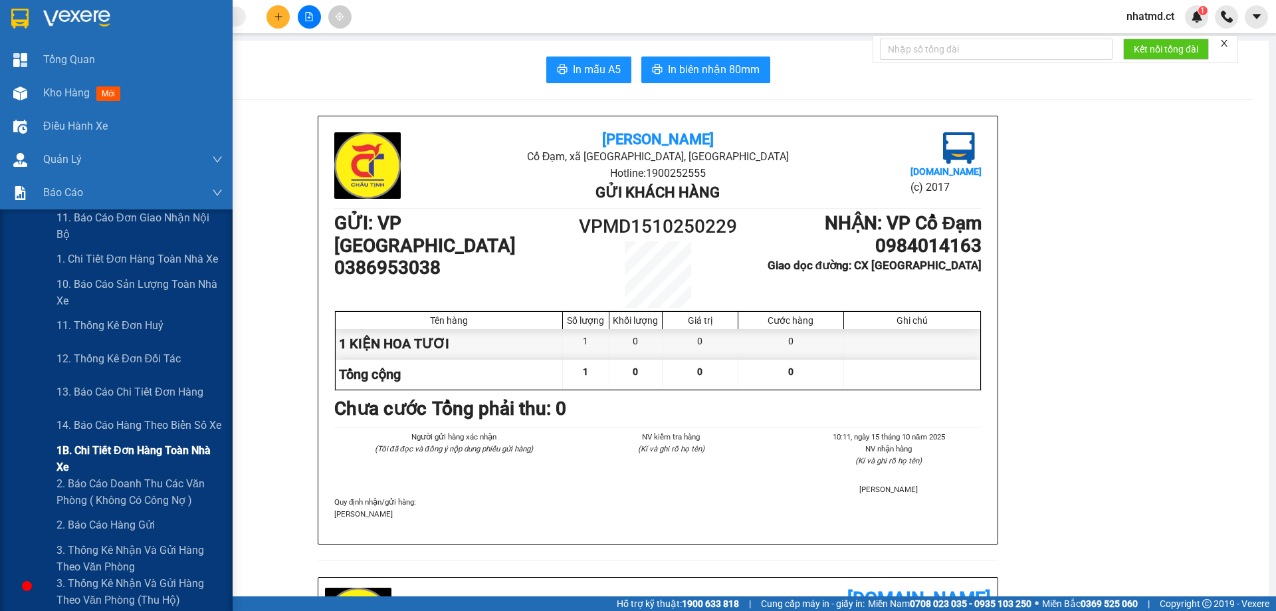
click at [111, 457] on span "1B. Chi tiết đơn hàng toàn nhà xe" at bounding box center [139, 458] width 166 height 33
